Goal: Information Seeking & Learning: Check status

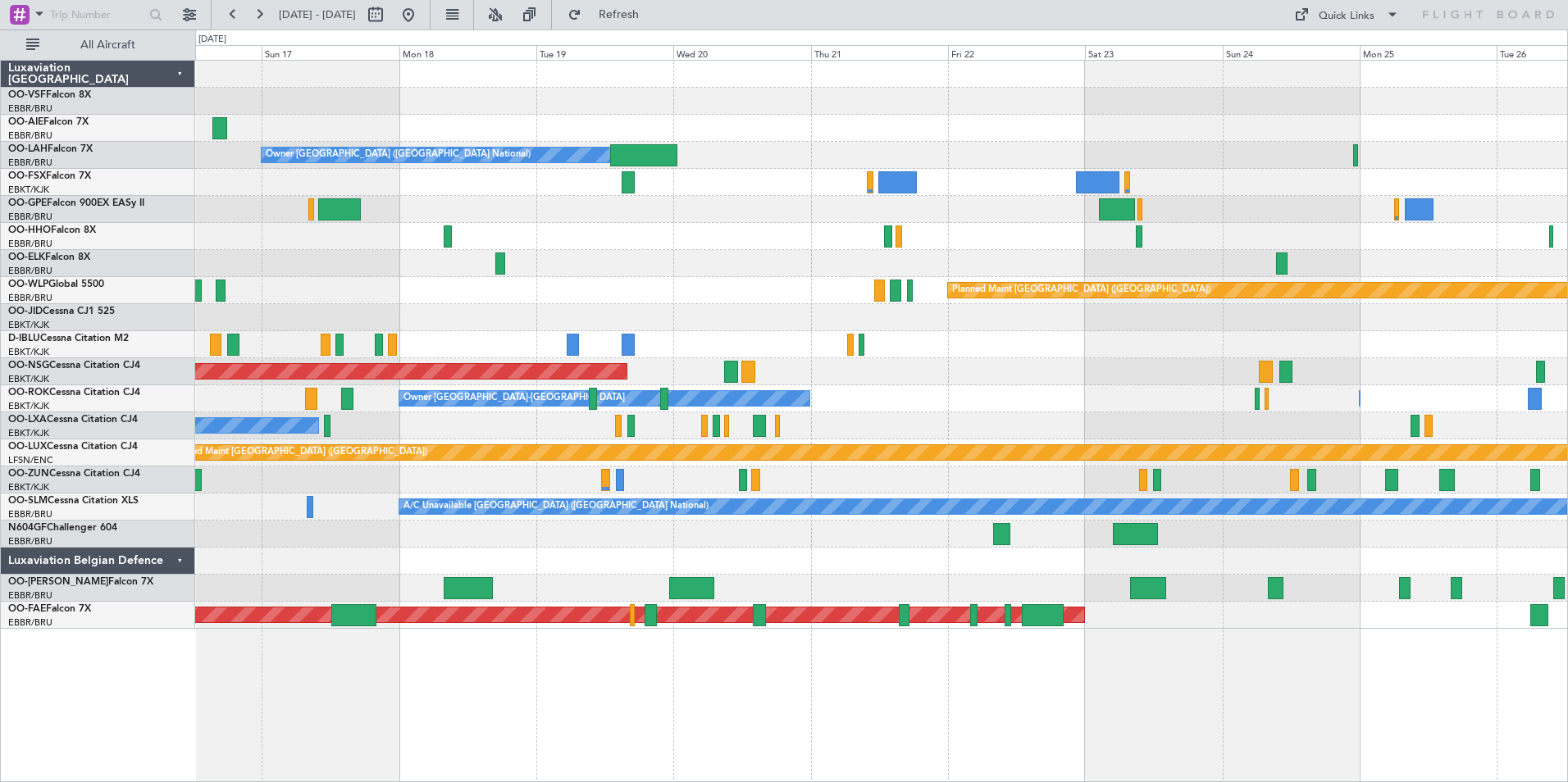
click at [470, 442] on div "Owner [GEOGRAPHIC_DATA] ([GEOGRAPHIC_DATA] National) Planned Maint [GEOGRAPHIC_…" at bounding box center [881, 344] width 1372 height 568
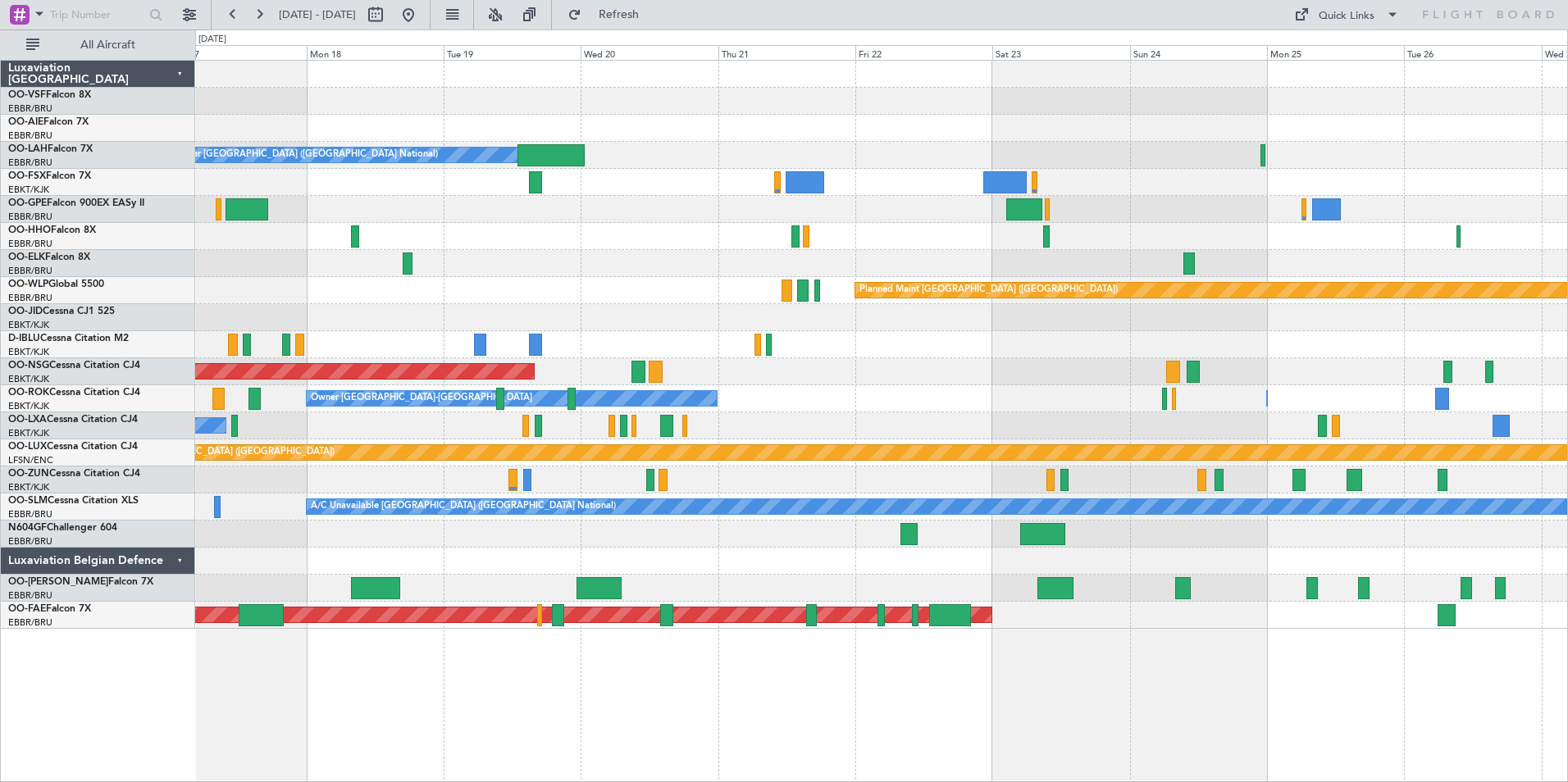
click at [1003, 418] on div "No Crew Chambery ([GEOGRAPHIC_DATA]) Planned Maint [GEOGRAPHIC_DATA] ([GEOGRAPH…" at bounding box center [881, 425] width 1372 height 27
click at [1041, 416] on div "No Crew Chambery (Aix-les-bains) Planned Maint Brussels (Brussels National)" at bounding box center [881, 425] width 1372 height 27
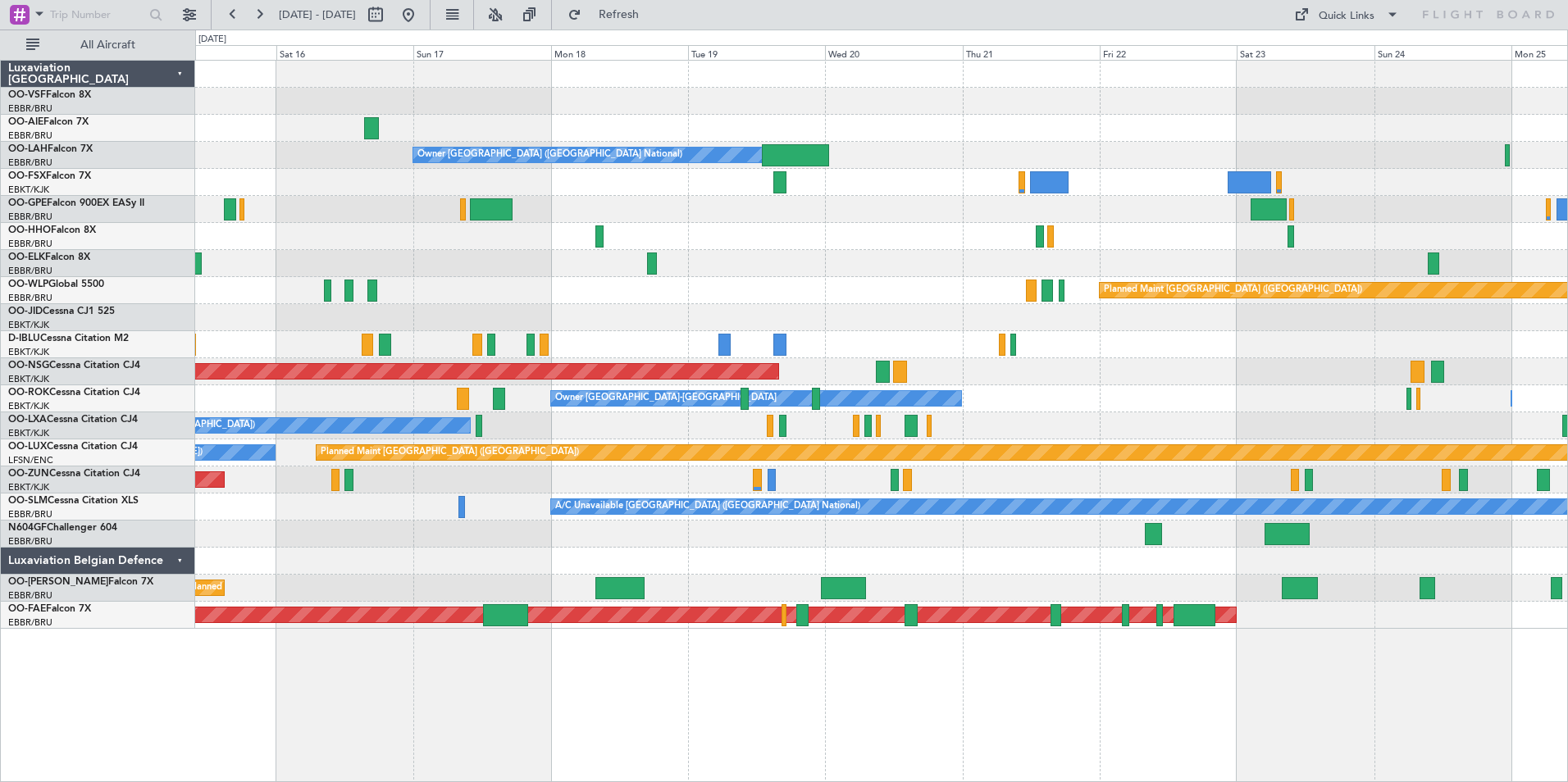
click at [1032, 416] on div "No Crew Chambery (Aix-les-bains) Planned Maint Brussels (Brussels National)" at bounding box center [881, 425] width 1372 height 27
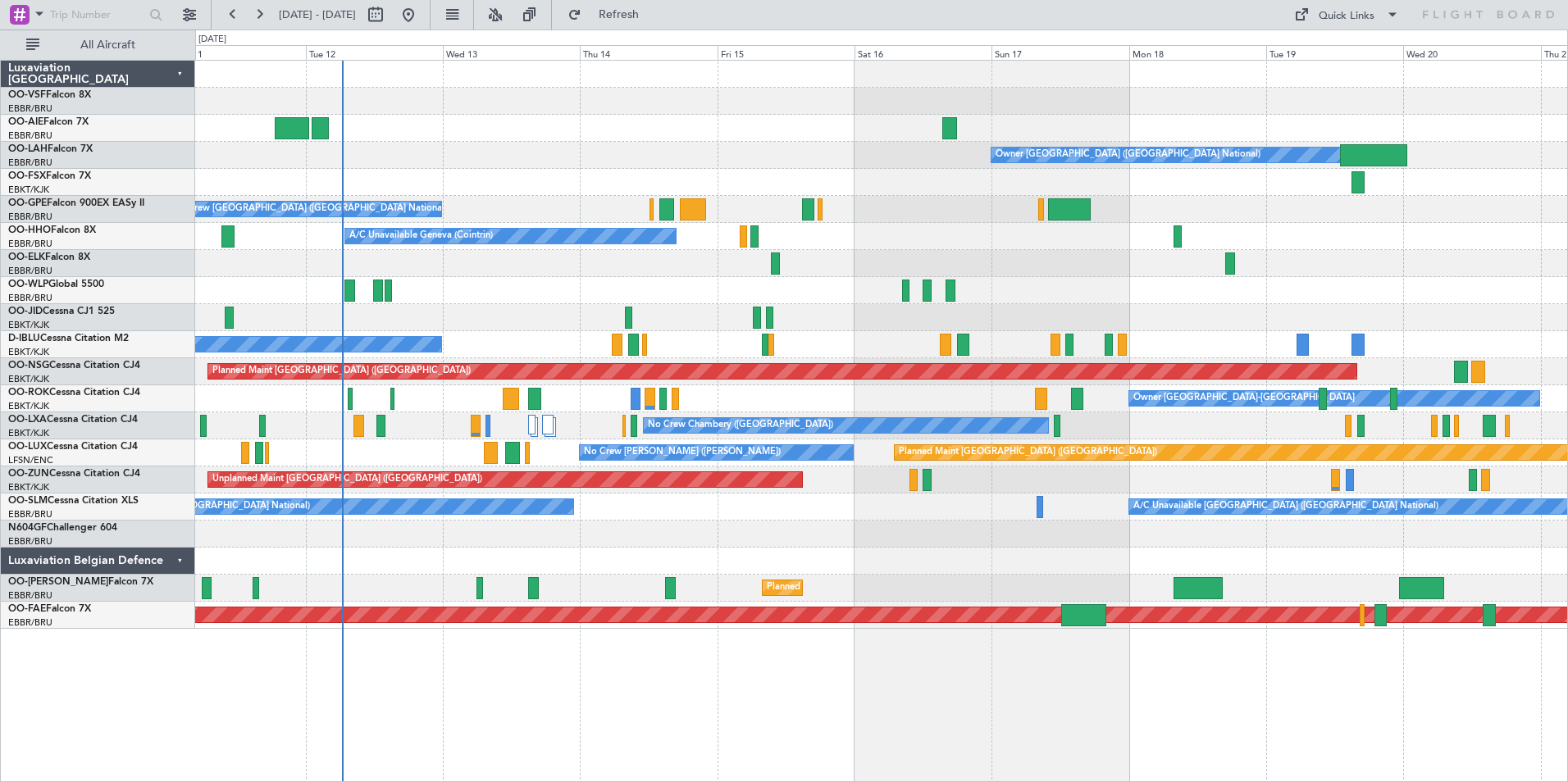
click at [1145, 430] on div "No Crew Chambery ([GEOGRAPHIC_DATA])" at bounding box center [881, 425] width 1372 height 27
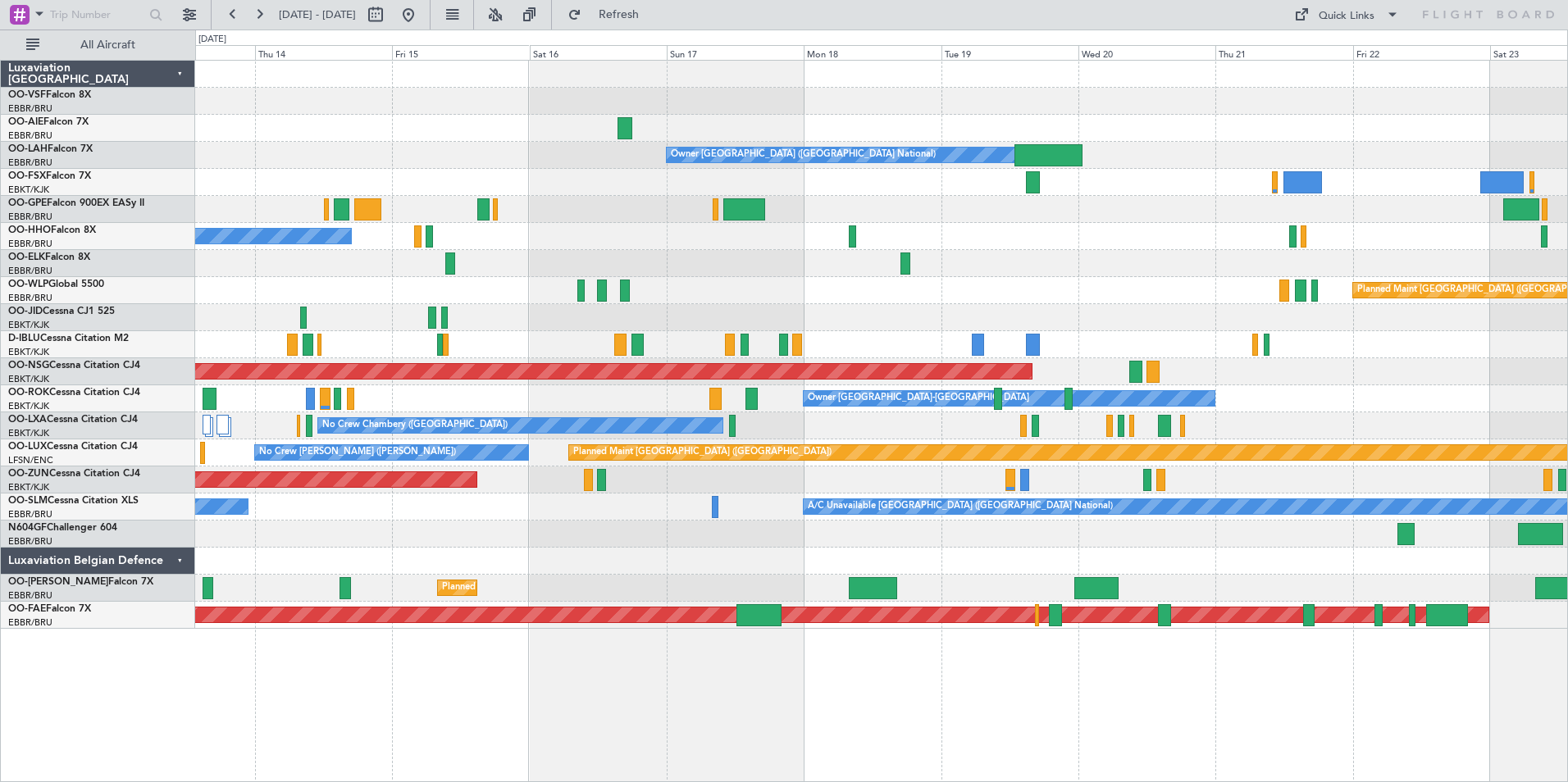
click at [953, 247] on div "A/C Unavailable Geneva (Cointrin)" at bounding box center [881, 236] width 1372 height 27
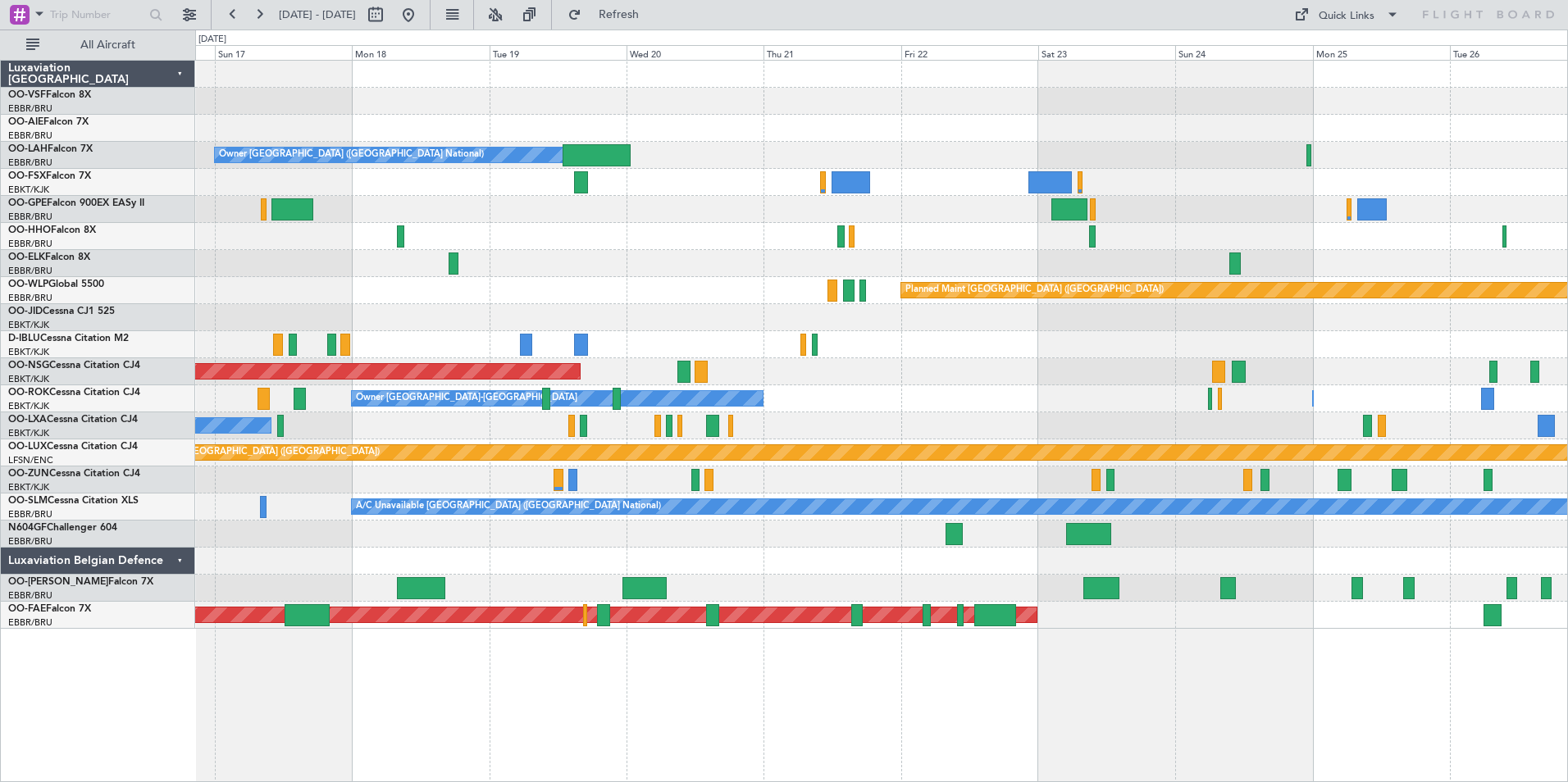
click at [922, 258] on div "Owner [GEOGRAPHIC_DATA] ([GEOGRAPHIC_DATA] National) Planned Maint [GEOGRAPHIC_…" at bounding box center [881, 344] width 1372 height 568
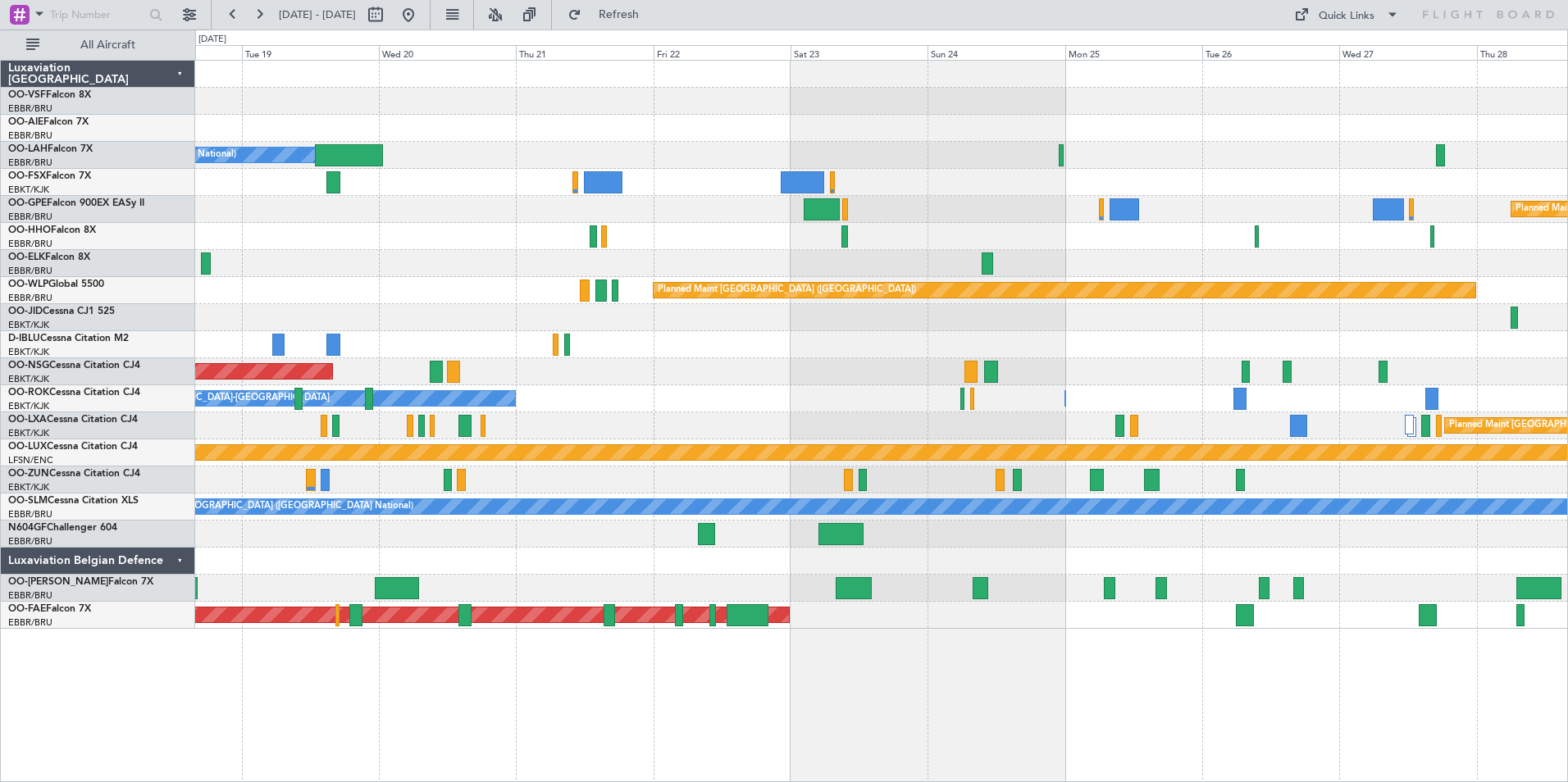
click at [887, 245] on div at bounding box center [881, 236] width 1372 height 27
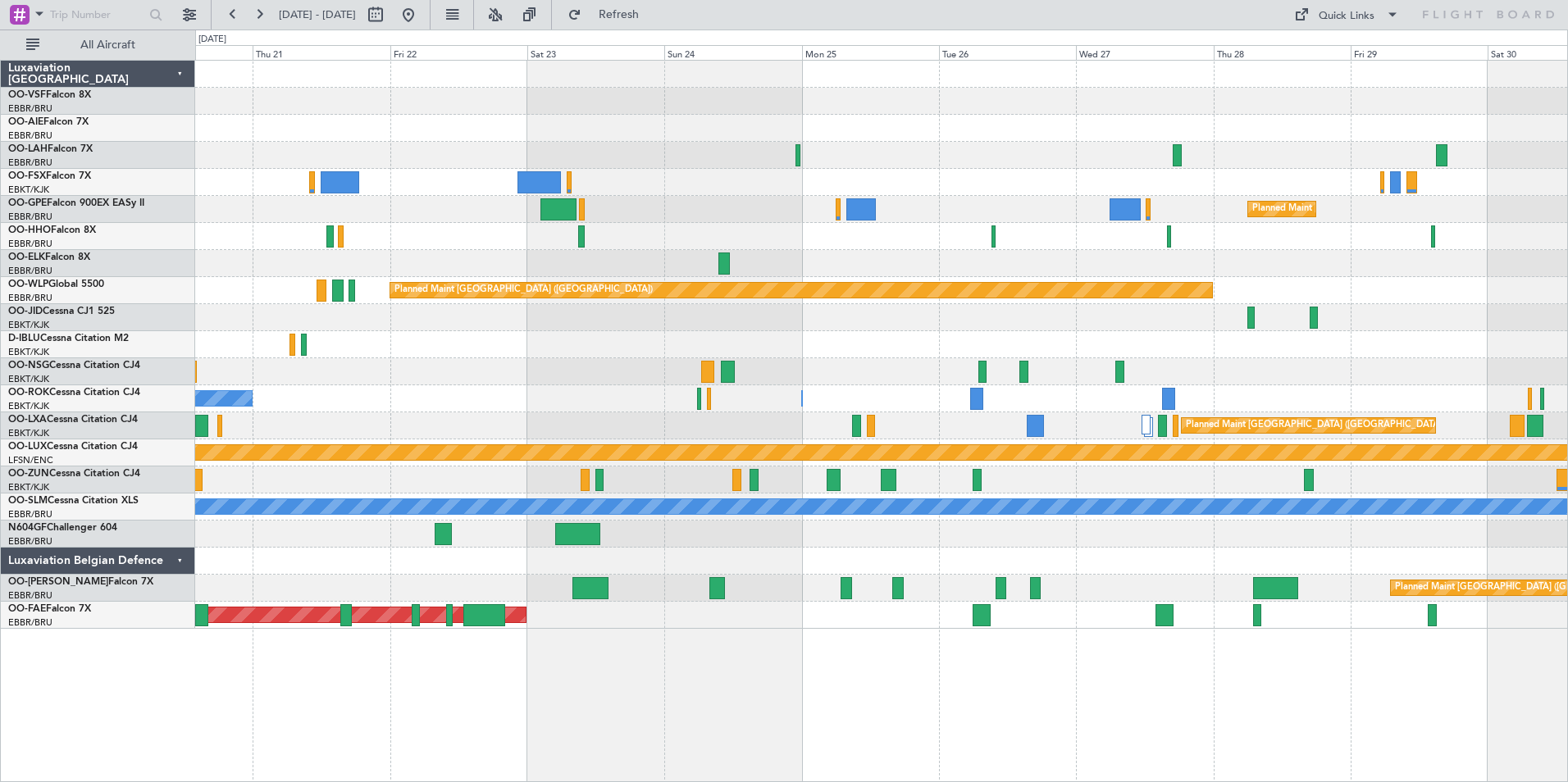
click at [992, 246] on div at bounding box center [881, 236] width 1372 height 27
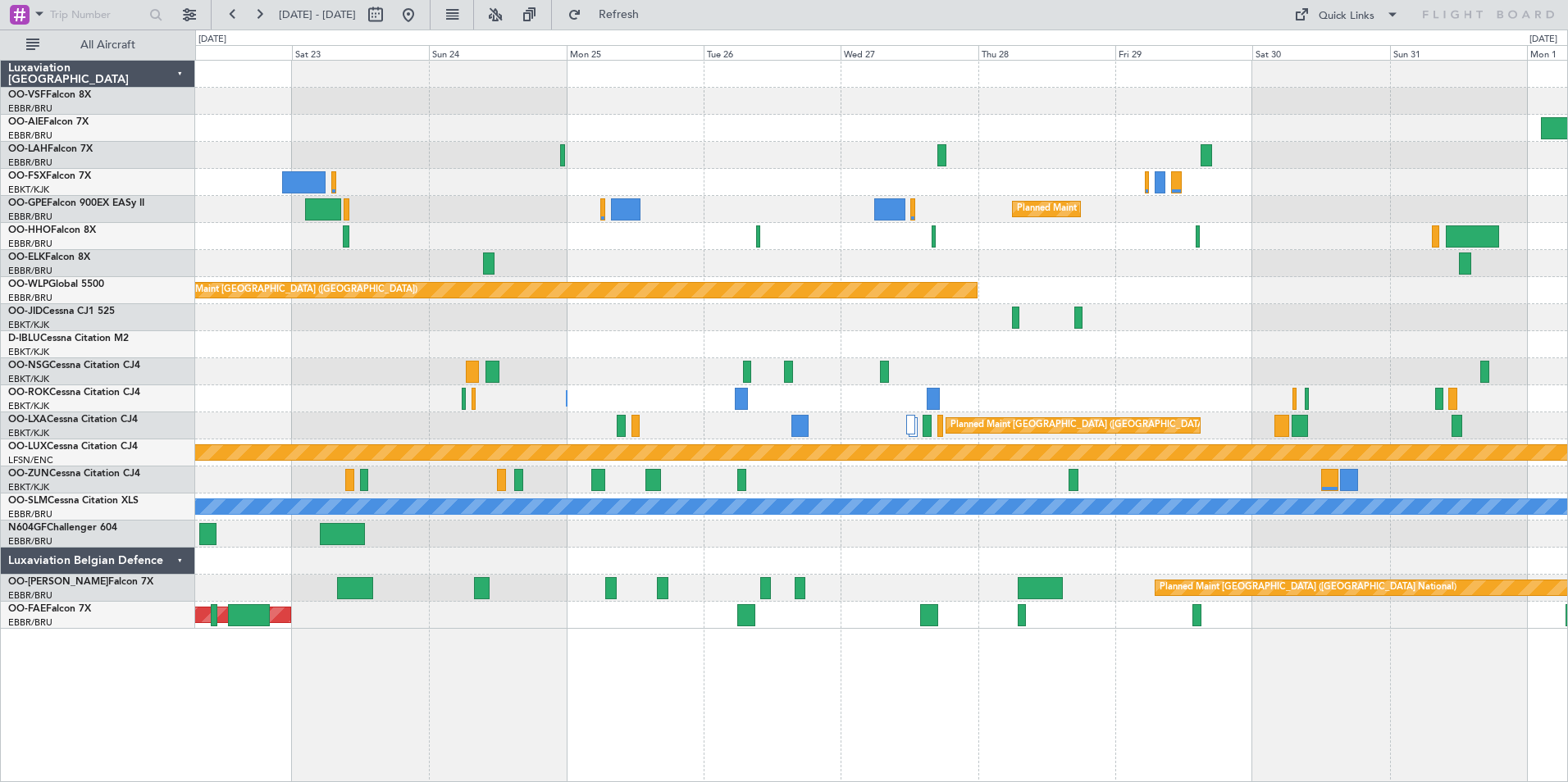
click at [1152, 239] on div at bounding box center [881, 236] width 1372 height 27
click at [1098, 233] on div at bounding box center [881, 236] width 1372 height 27
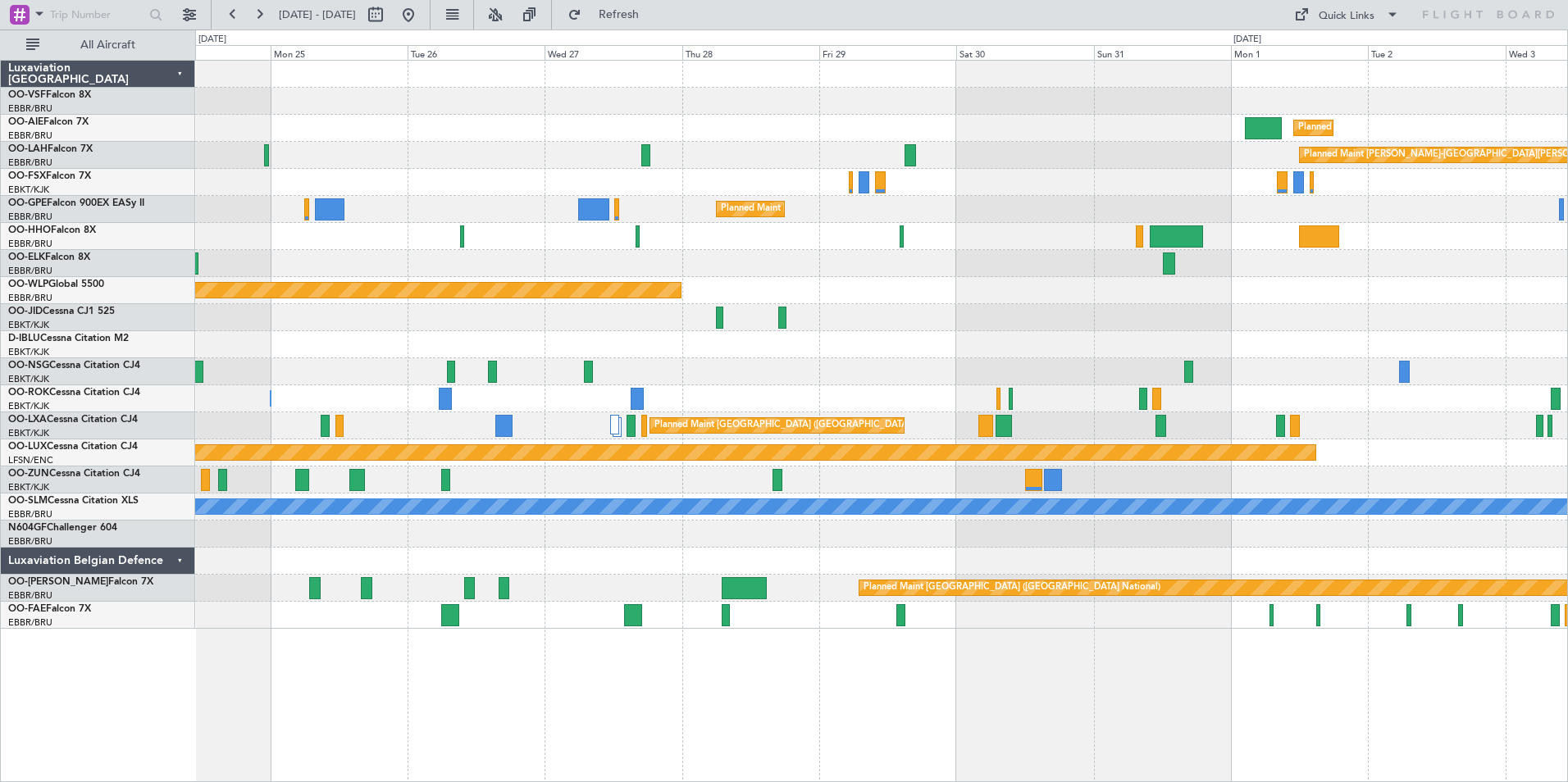
click at [1449, 232] on div at bounding box center [881, 236] width 1372 height 27
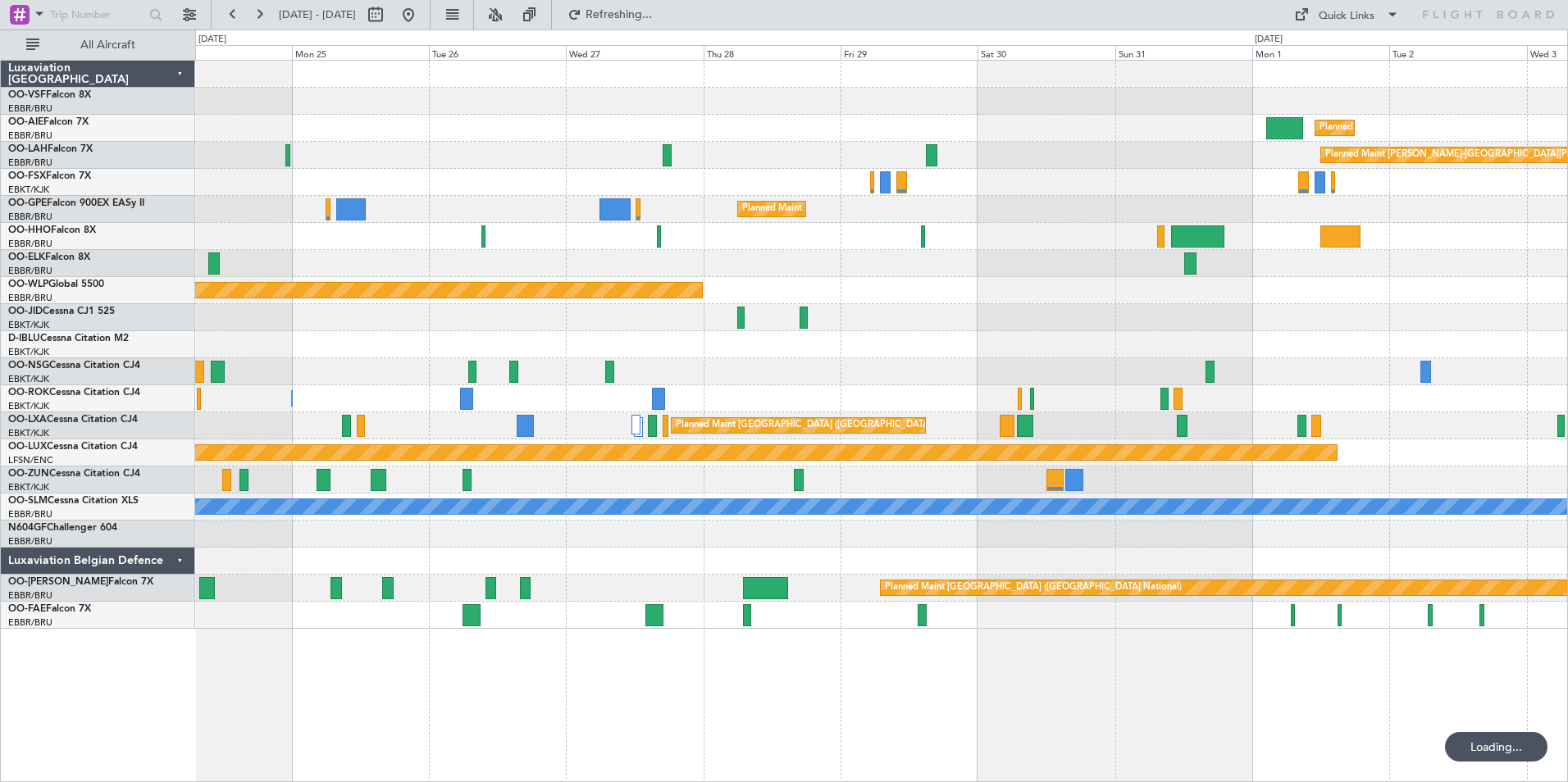
click at [1376, 229] on div at bounding box center [881, 236] width 1372 height 27
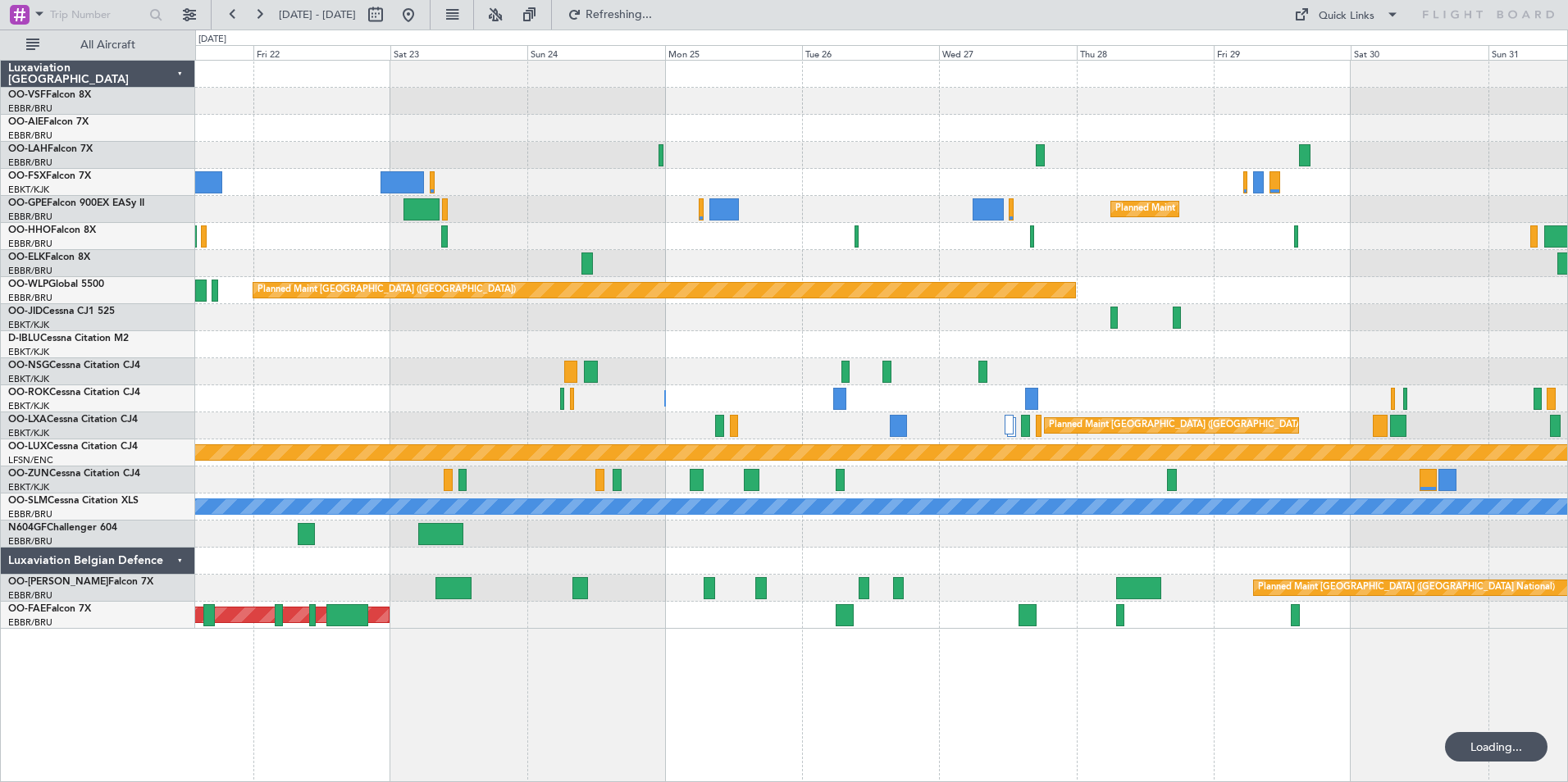
click at [1533, 244] on div at bounding box center [881, 236] width 1372 height 27
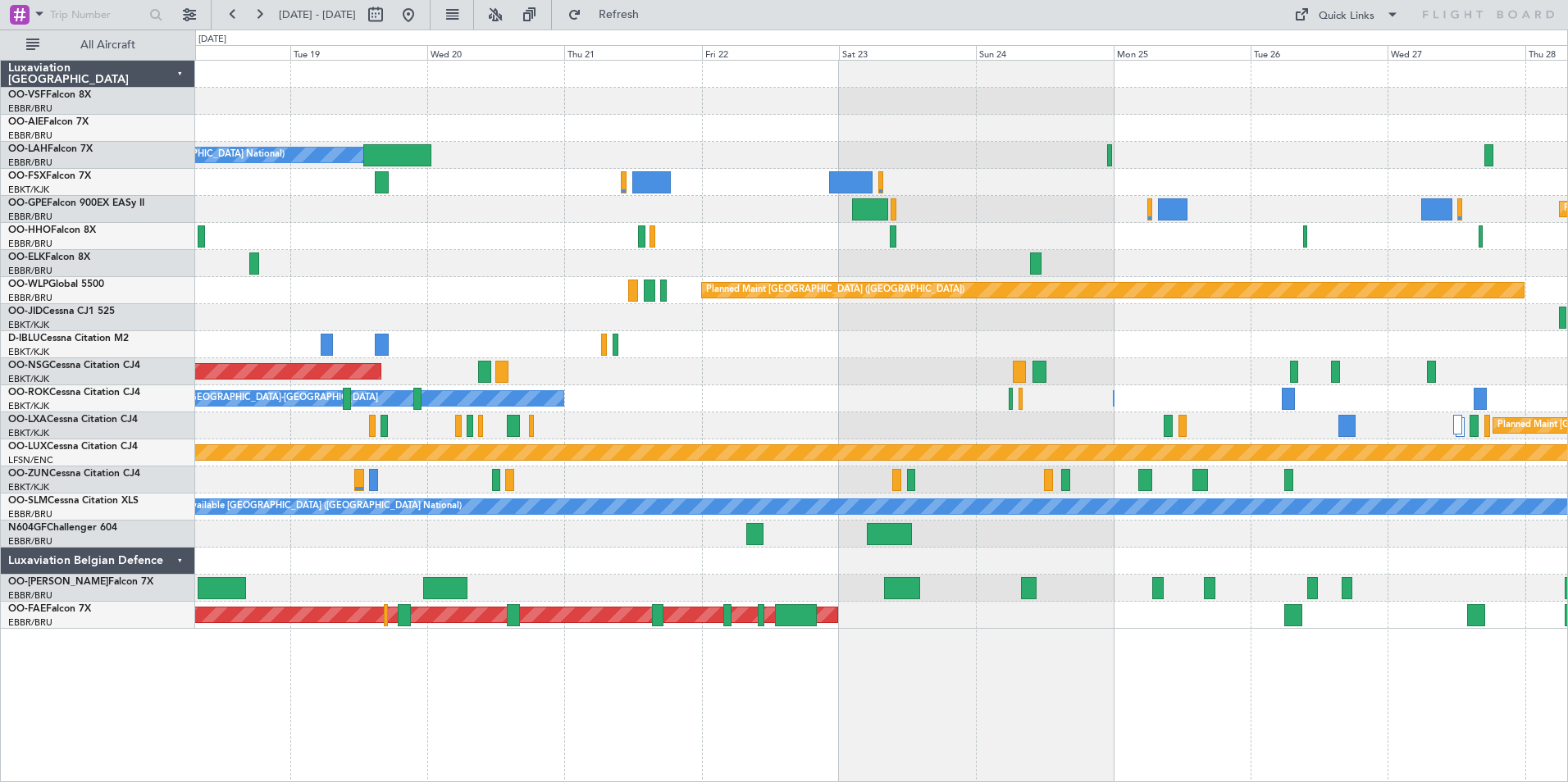
click at [1270, 231] on div at bounding box center [881, 236] width 1372 height 27
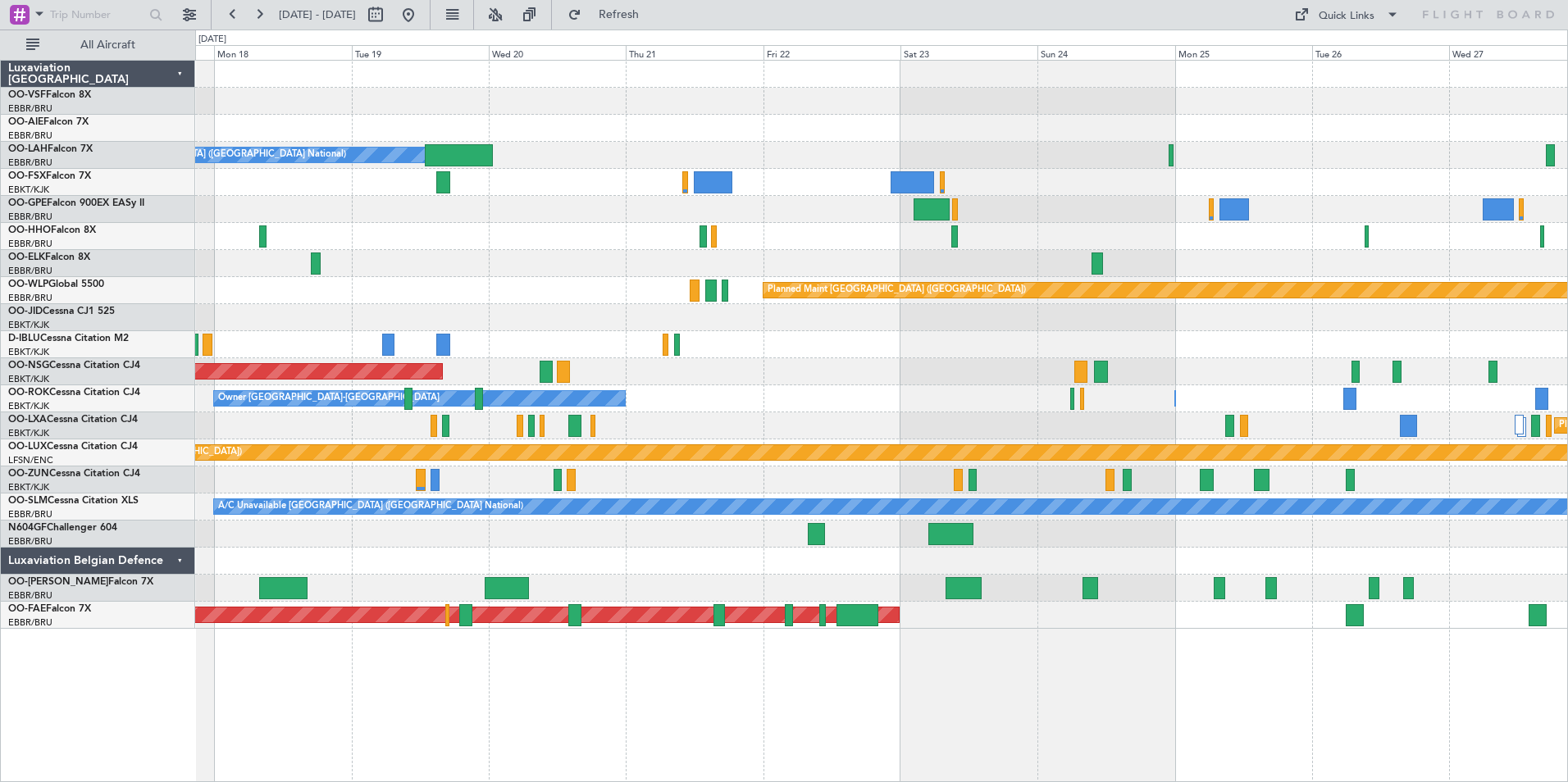
click at [1470, 225] on div at bounding box center [881, 236] width 1372 height 27
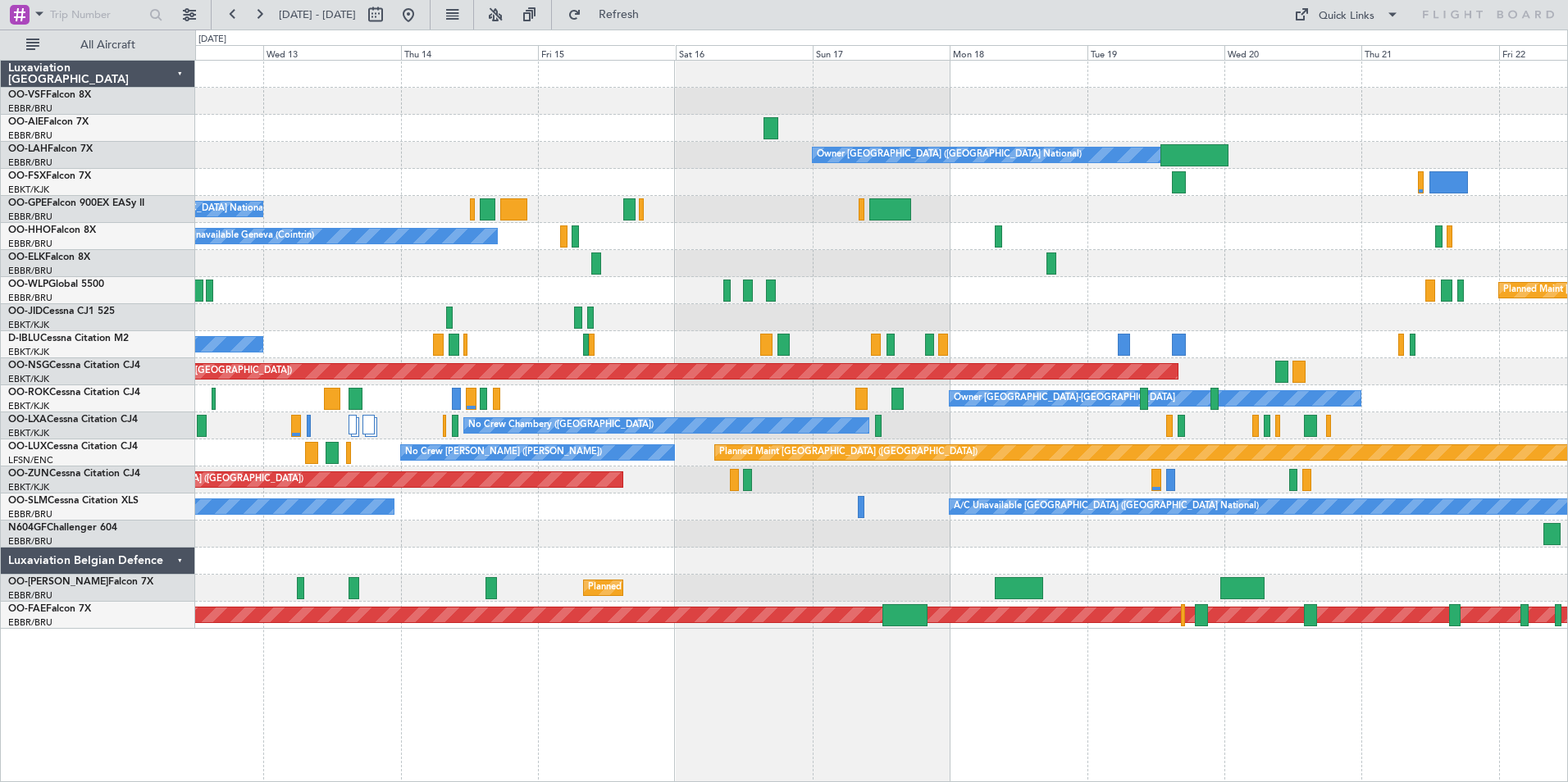
click at [1325, 217] on div "Owner [GEOGRAPHIC_DATA] ([GEOGRAPHIC_DATA] National) No Crew [GEOGRAPHIC_DATA] …" at bounding box center [881, 344] width 1372 height 568
